Goal: Task Accomplishment & Management: Complete application form

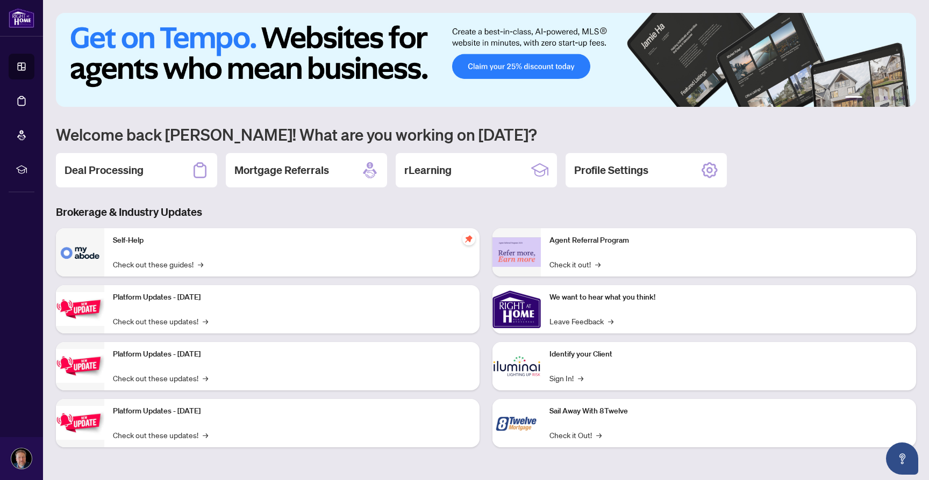
click at [88, 245] on img at bounding box center [80, 252] width 48 height 48
click at [104, 174] on h2 "Deal Processing" at bounding box center [103, 170] width 79 height 15
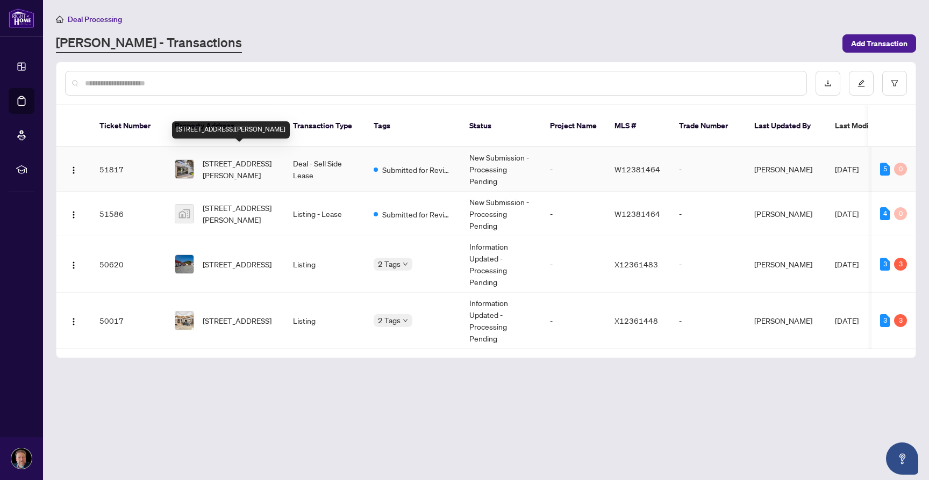
click at [253, 165] on span "[STREET_ADDRESS][PERSON_NAME]" at bounding box center [239, 169] width 73 height 24
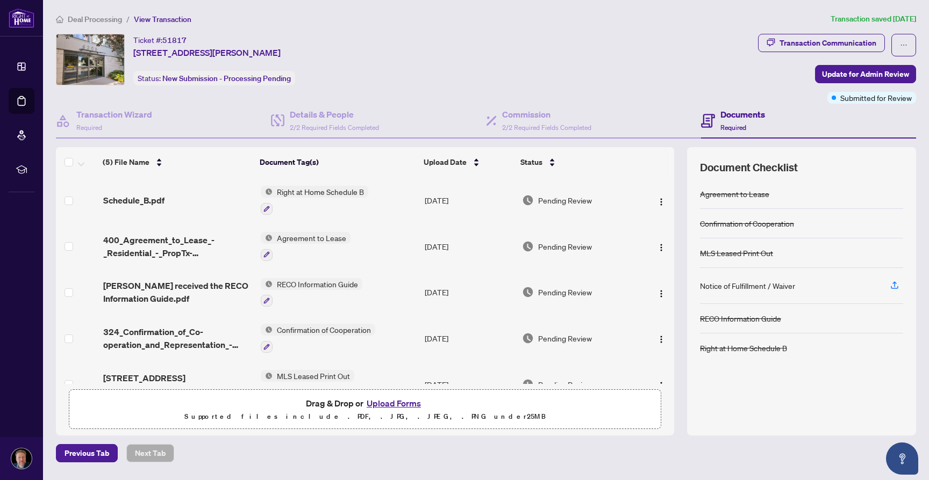
scroll to position [25, 0]
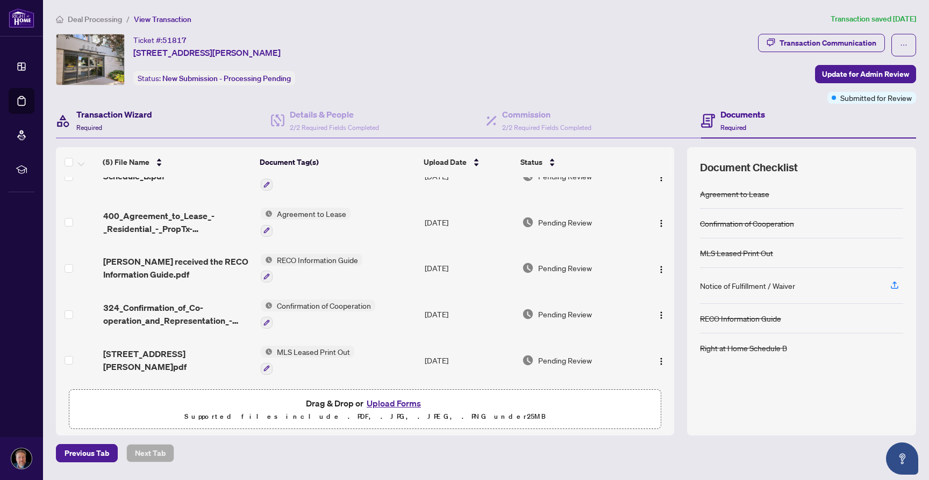
click at [127, 110] on h4 "Transaction Wizard" at bounding box center [114, 114] width 76 height 13
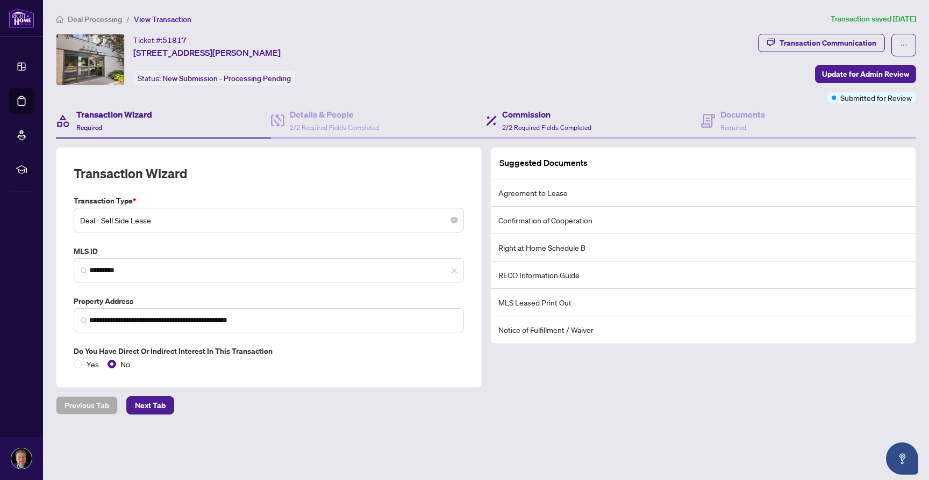
click at [625, 122] on div "Commission 2/2 Required Fields Completed" at bounding box center [593, 121] width 215 height 35
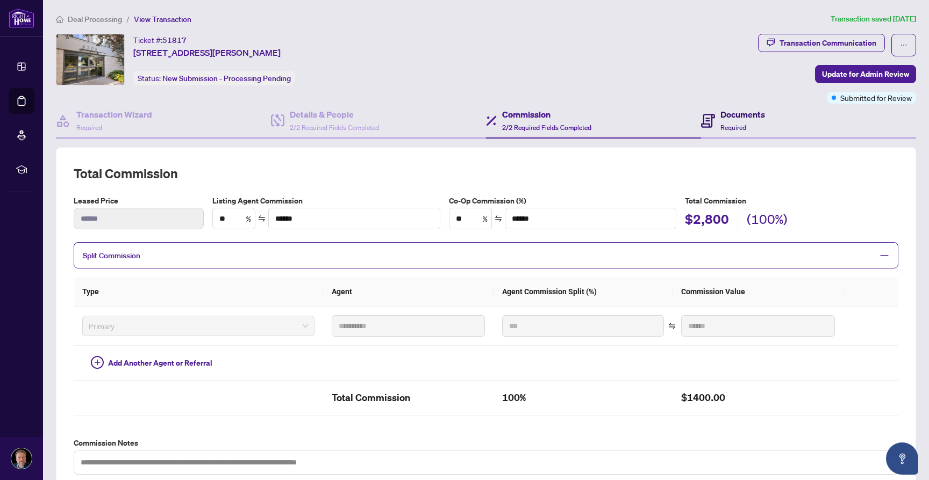
click at [709, 109] on span at bounding box center [708, 120] width 14 height 25
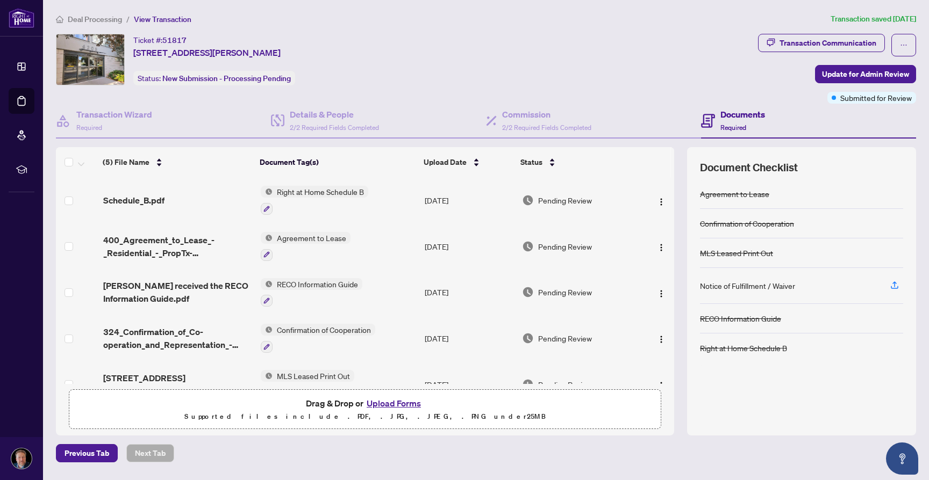
click at [108, 19] on span "Deal Processing" at bounding box center [95, 20] width 54 height 10
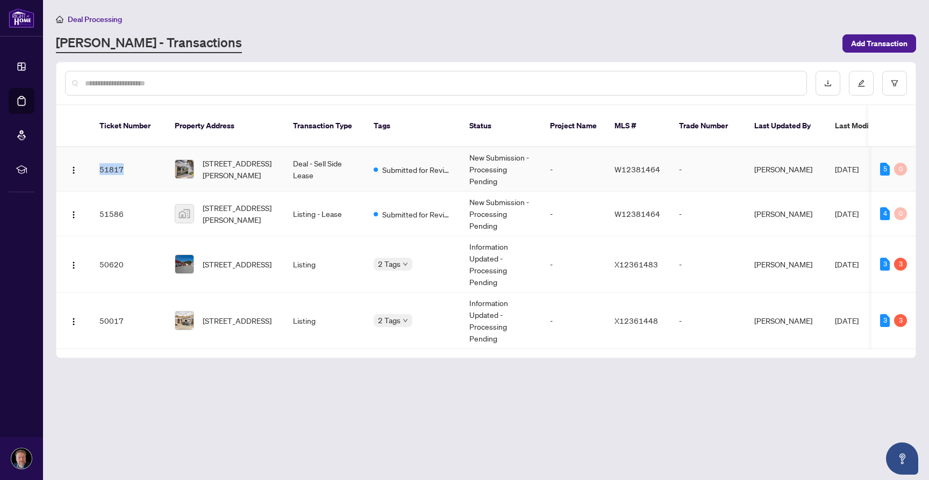
drag, startPoint x: 133, startPoint y: 156, endPoint x: 95, endPoint y: 157, distance: 37.6
click at [95, 157] on td "51817" at bounding box center [128, 169] width 75 height 45
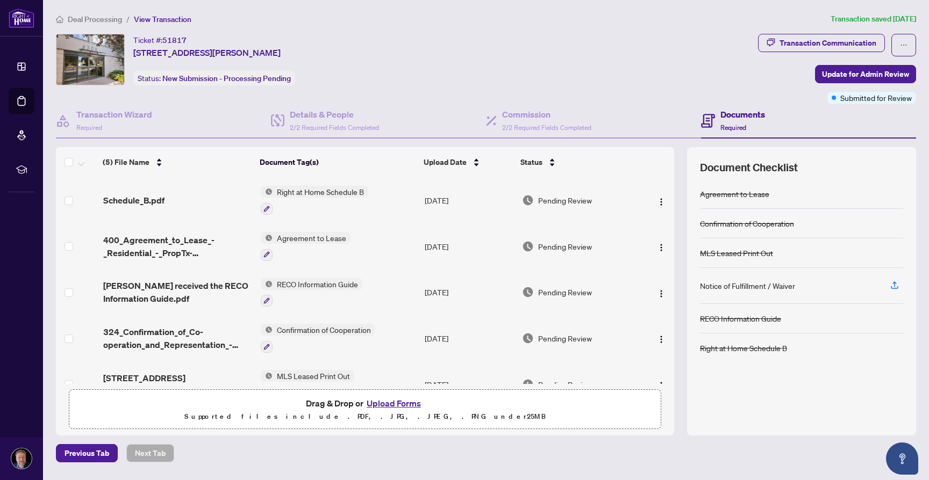
click at [89, 16] on span "Deal Processing" at bounding box center [95, 20] width 54 height 10
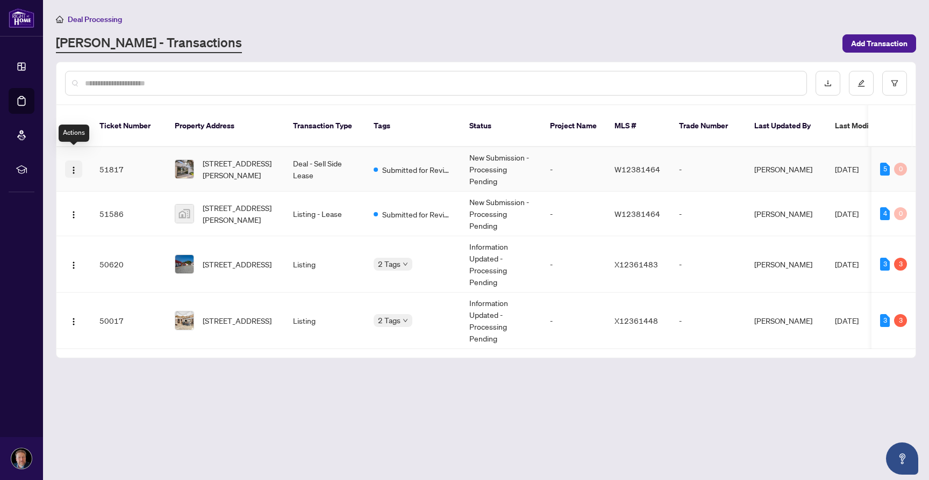
click at [73, 166] on img "button" at bounding box center [73, 170] width 9 height 9
click at [360, 80] on input "text" at bounding box center [441, 83] width 713 height 12
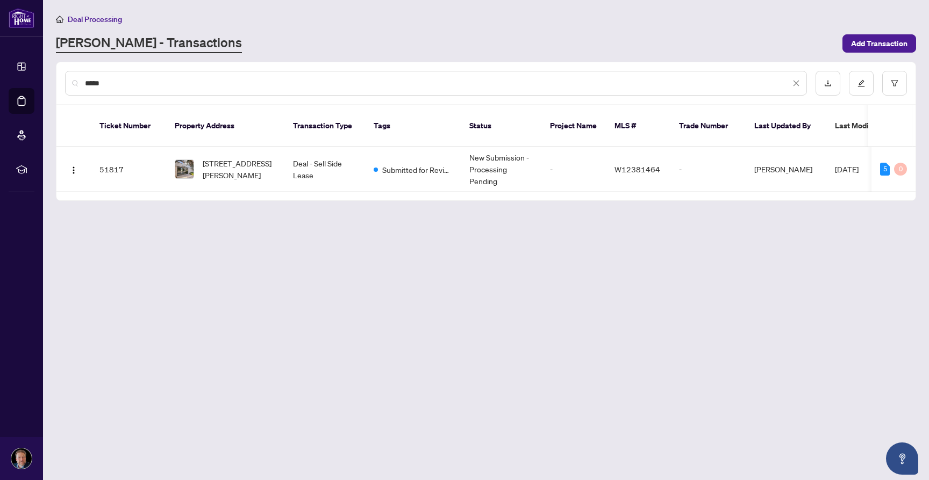
type input "*****"
click at [239, 158] on span "[STREET_ADDRESS][PERSON_NAME]" at bounding box center [239, 169] width 73 height 24
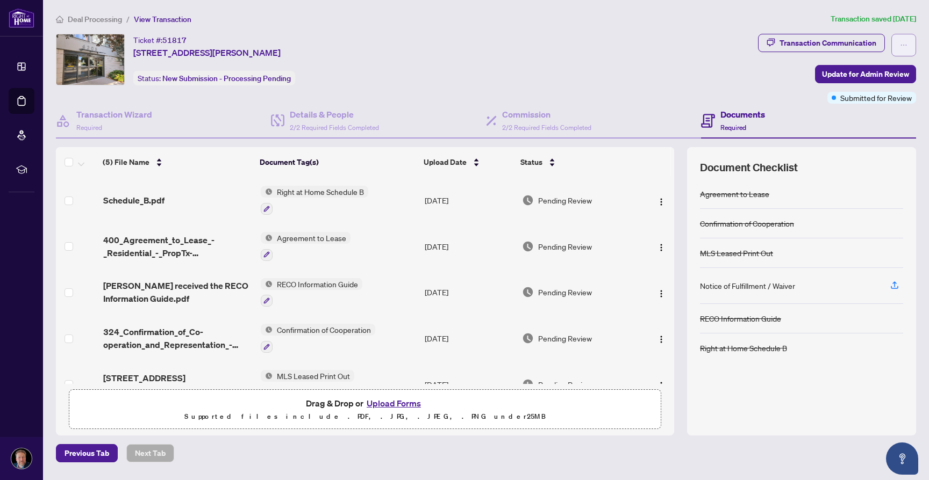
click at [900, 43] on icon "ellipsis" at bounding box center [903, 45] width 8 height 8
click at [604, 56] on div "Ticket #: 51817 [STREET_ADDRESS][PERSON_NAME] Status: New Submission - Processi…" at bounding box center [404, 60] width 697 height 52
click at [379, 402] on button "Upload Forms" at bounding box center [393, 404] width 61 height 14
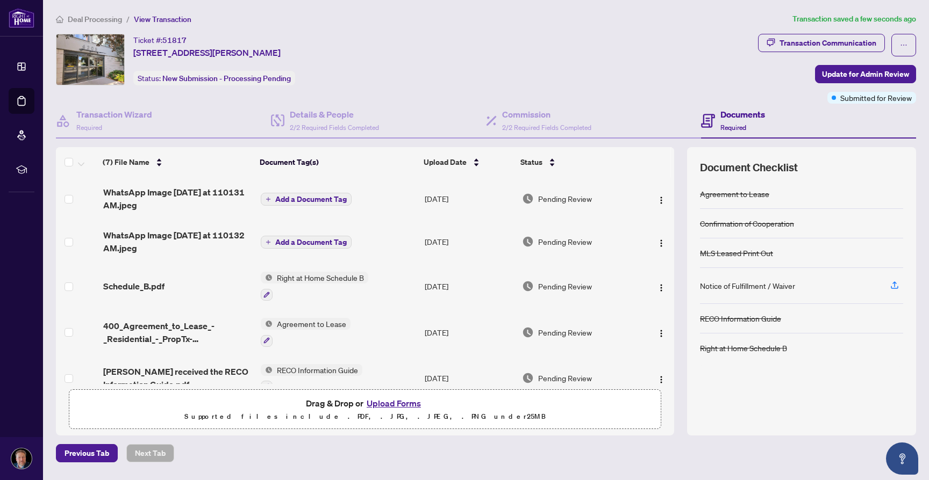
click at [326, 199] on span "Add a Document Tag" at bounding box center [310, 200] width 71 height 8
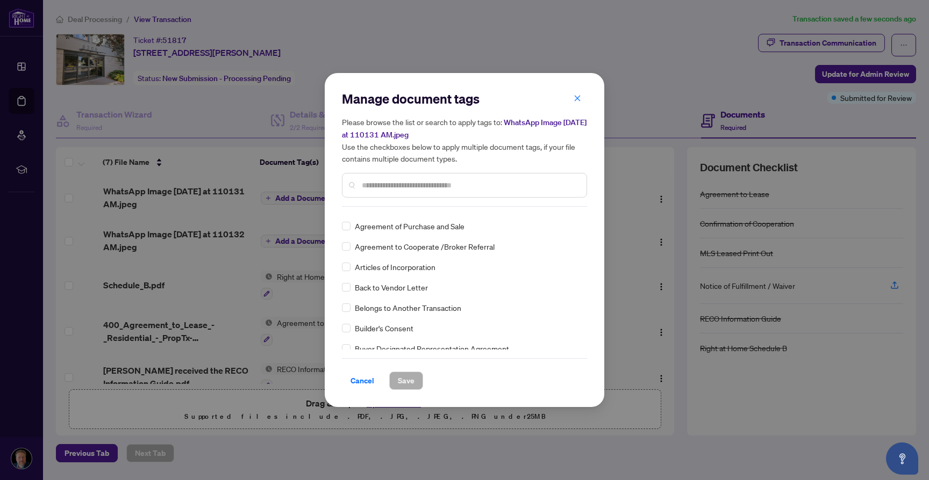
scroll to position [190, 0]
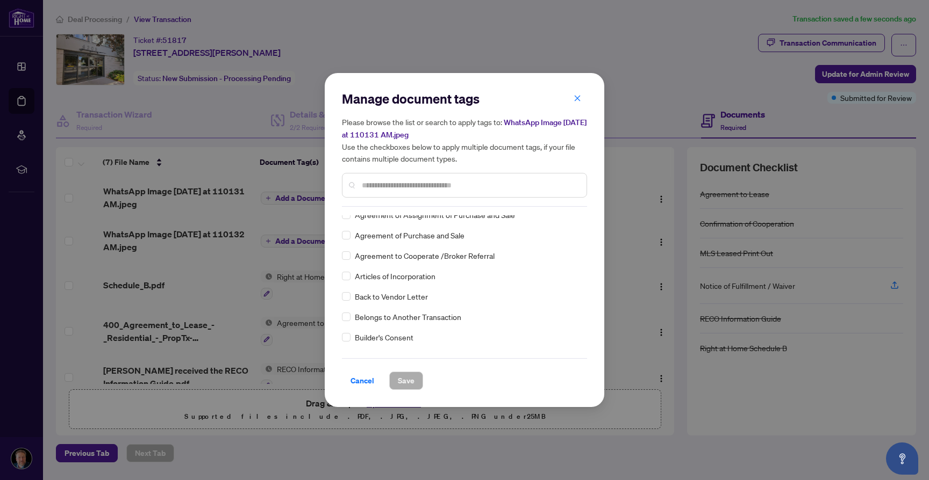
click at [382, 178] on div at bounding box center [464, 185] width 245 height 25
click at [383, 183] on input "text" at bounding box center [470, 185] width 216 height 12
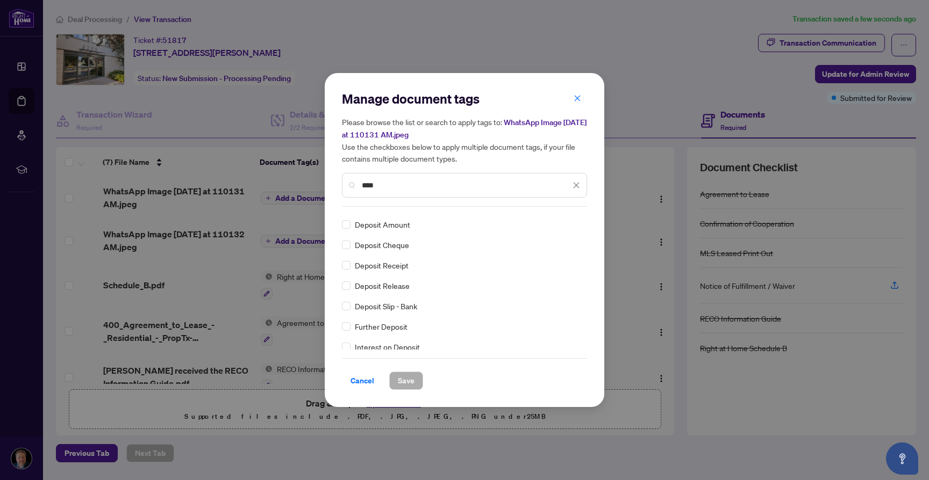
scroll to position [0, 0]
type input "****"
click at [348, 264] on label at bounding box center [346, 262] width 9 height 12
click at [400, 382] on span "Save" at bounding box center [406, 380] width 17 height 17
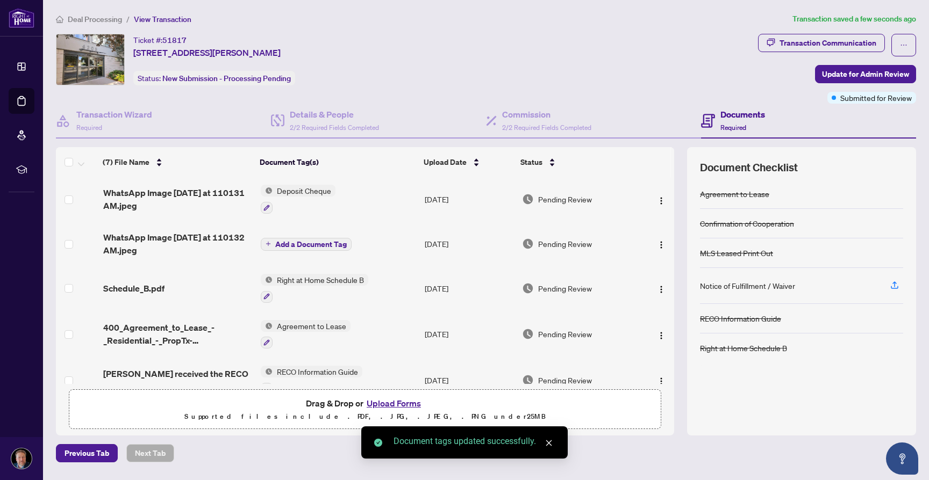
click at [293, 245] on span "Add a Document Tag" at bounding box center [310, 245] width 71 height 8
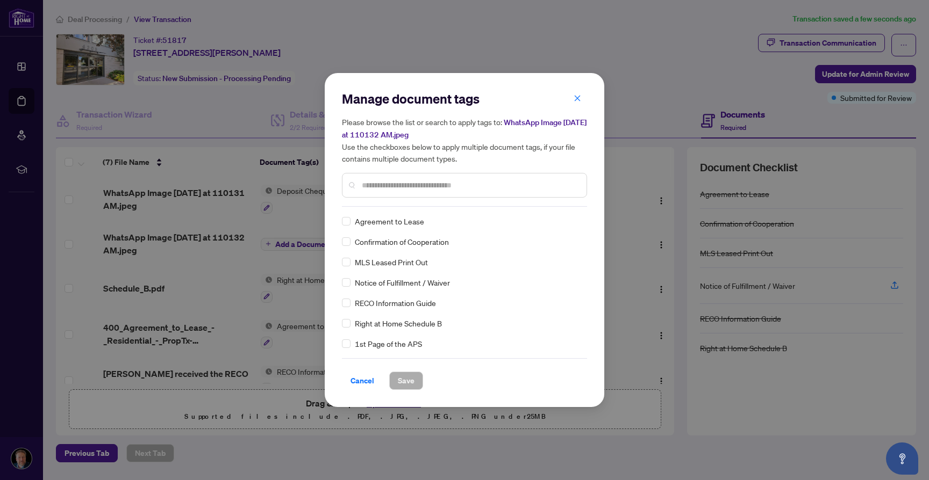
click at [391, 189] on input "text" at bounding box center [470, 185] width 216 height 12
type input "*******"
click at [408, 379] on span "Save" at bounding box center [406, 380] width 17 height 17
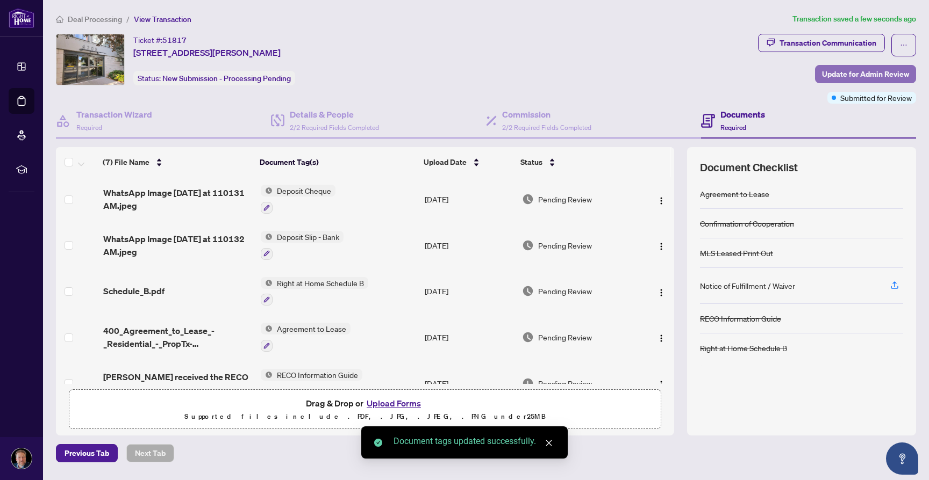
click at [856, 73] on span "Update for Admin Review" at bounding box center [865, 74] width 87 height 17
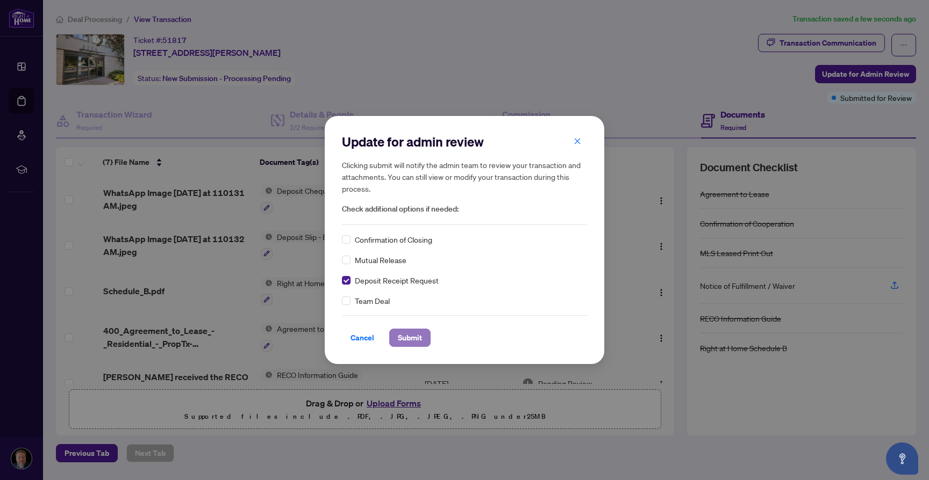
click at [420, 336] on span "Submit" at bounding box center [410, 337] width 24 height 17
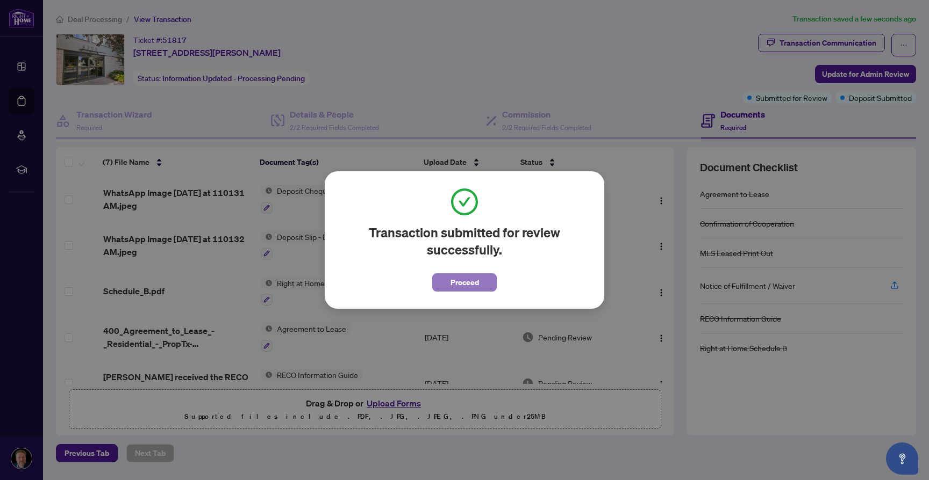
click at [478, 289] on span "Proceed" at bounding box center [464, 282] width 28 height 17
